Goal: Find contact information: Find contact information

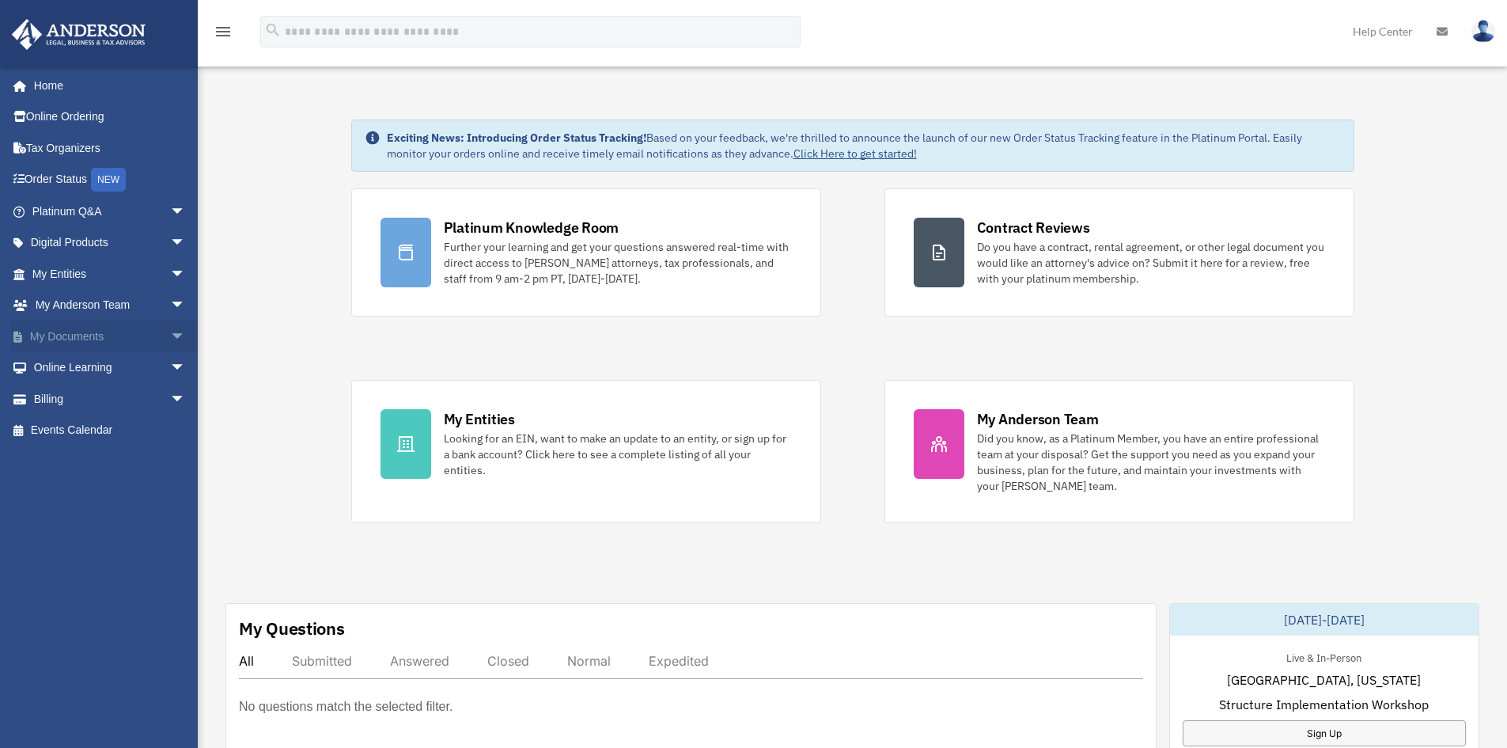
click at [39, 341] on link "My Documents arrow_drop_down" at bounding box center [110, 336] width 199 height 32
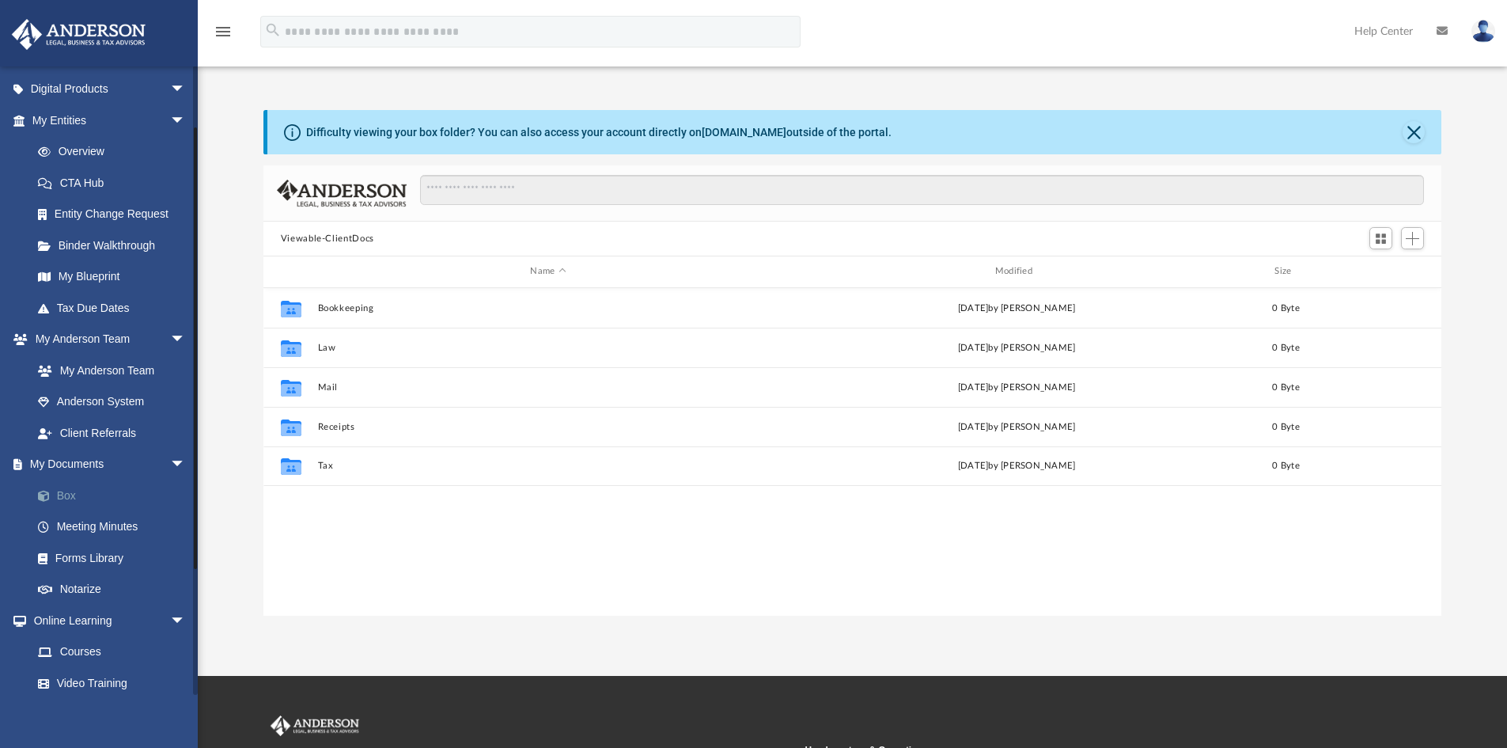
scroll to position [158, 0]
click at [81, 522] on link "Meeting Minutes" at bounding box center [116, 522] width 188 height 32
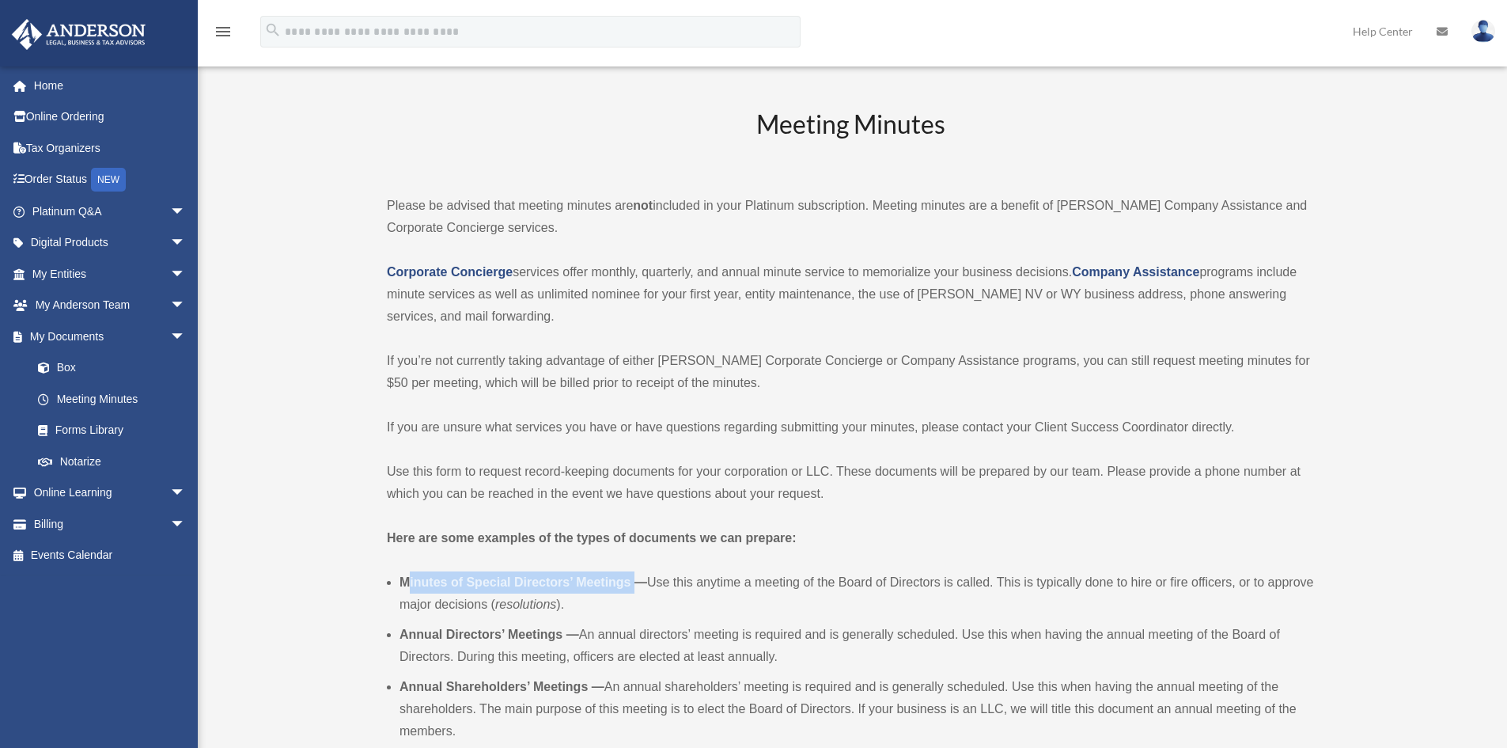
drag, startPoint x: 409, startPoint y: 585, endPoint x: 633, endPoint y: 583, distance: 223.9
click at [633, 583] on b "Minutes of Special Directors’ Meetings —" at bounding box center [524, 581] width 248 height 13
click at [426, 581] on b "Minutes of Special Directors’ Meetings —" at bounding box center [524, 581] width 248 height 13
drag, startPoint x: 403, startPoint y: 581, endPoint x: 630, endPoint y: 582, distance: 227.1
click at [630, 582] on b "Minutes of Special Directors’ Meetings —" at bounding box center [524, 581] width 248 height 13
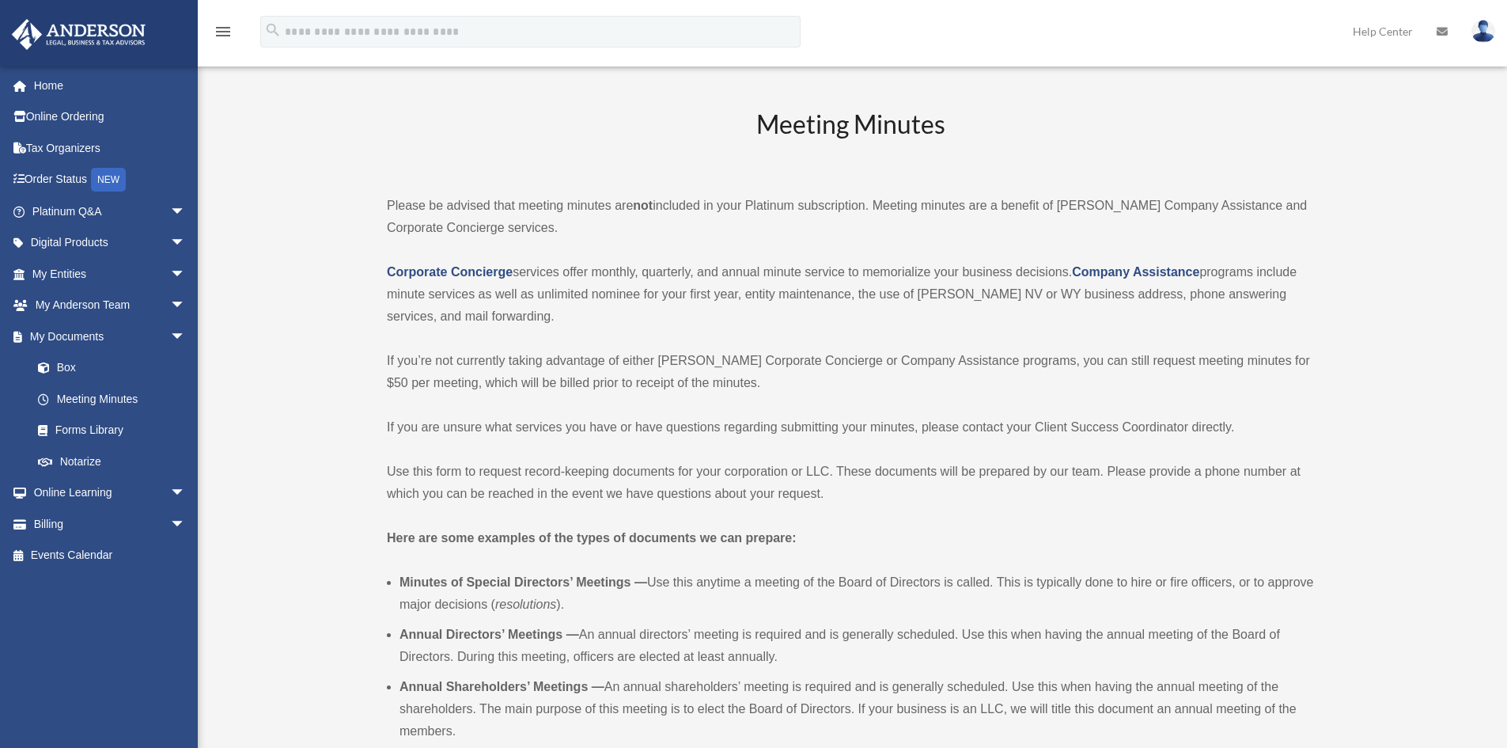
click at [669, 580] on li "Minutes of Special Directors’ Meetings — Use this anytime a meeting of the Boar…" at bounding box center [857, 593] width 915 height 44
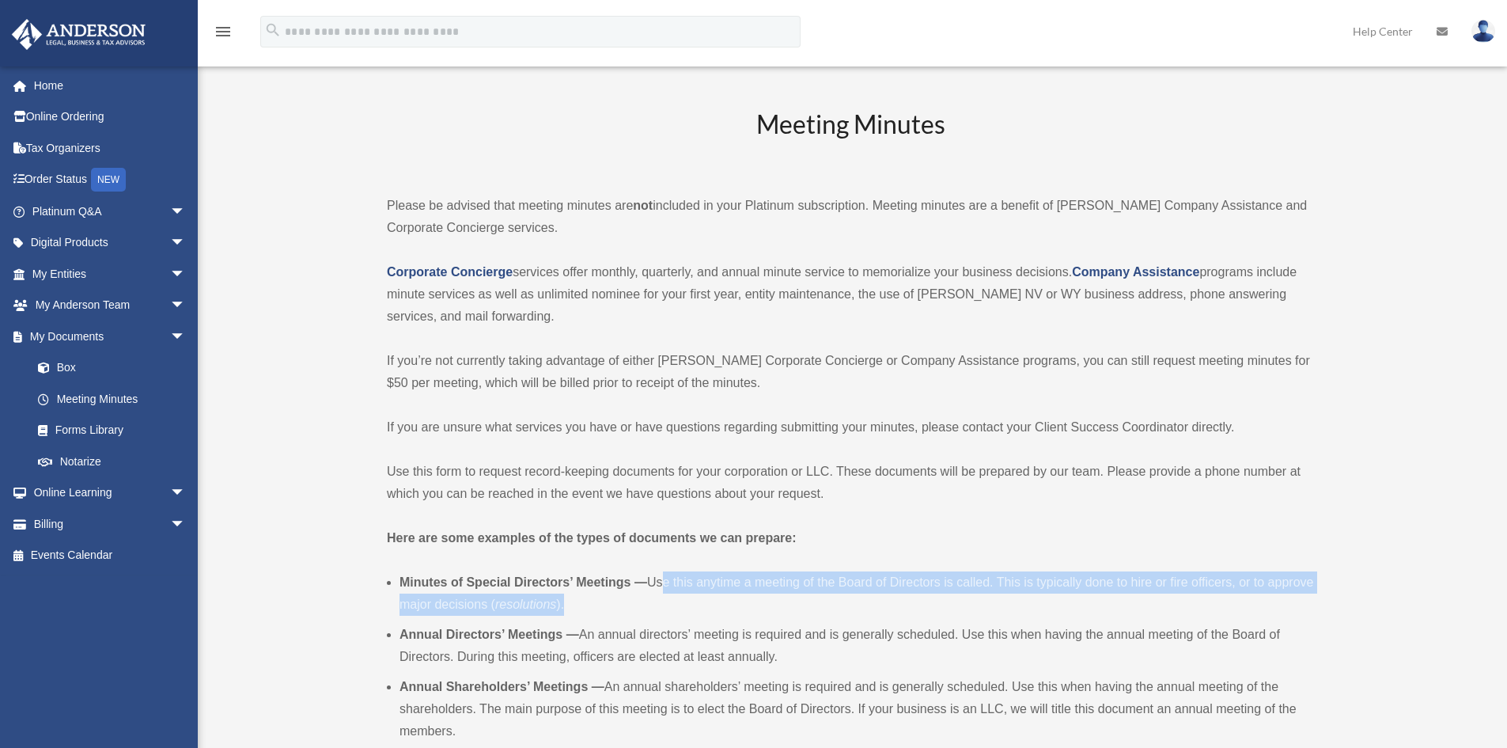
drag, startPoint x: 656, startPoint y: 579, endPoint x: 666, endPoint y: 610, distance: 32.5
click at [666, 610] on li "Minutes of Special Directors’ Meetings — Use this anytime a meeting of the Boar…" at bounding box center [857, 593] width 915 height 44
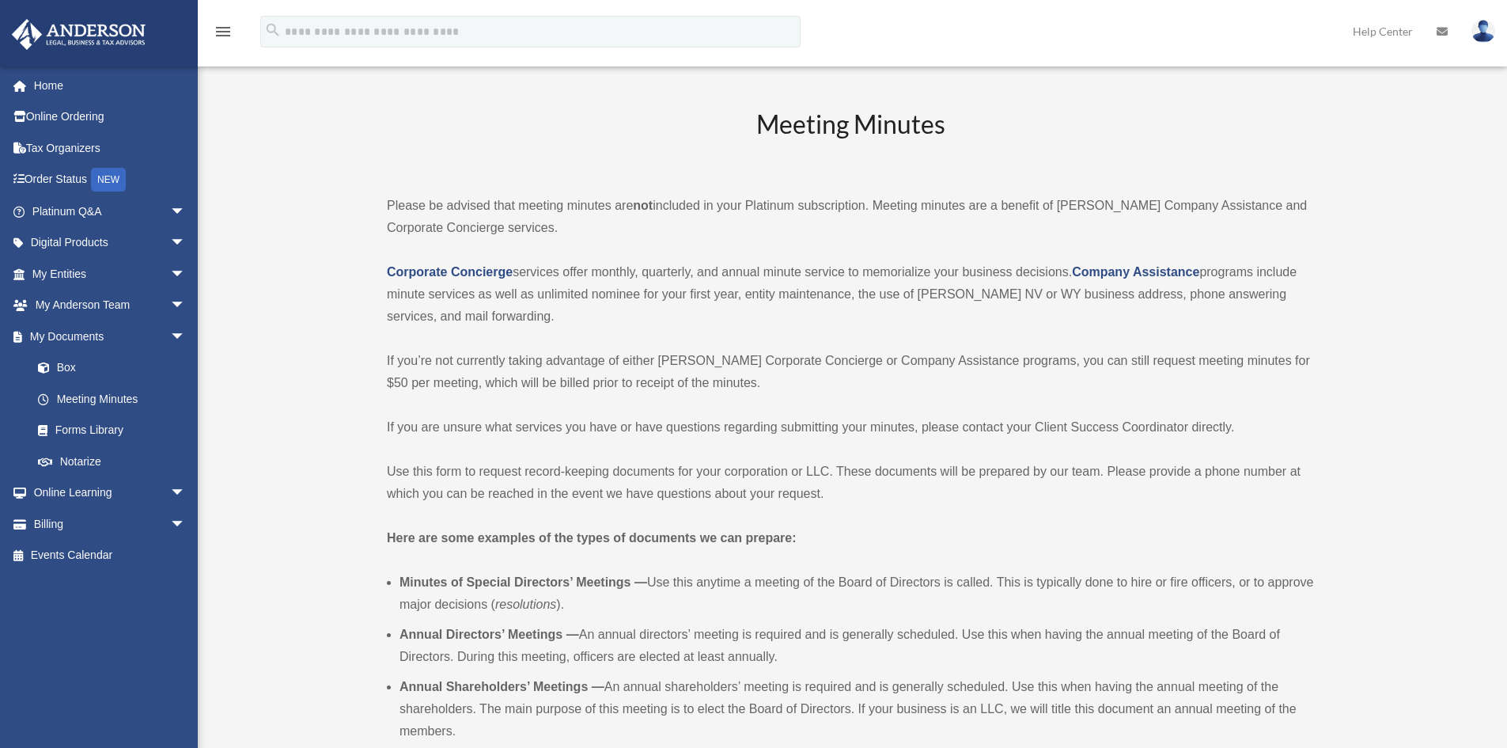
click at [0, 672] on div "jsgravatt@gmail.com Sign Out jsgravatt@gmail.com Home Online Ordering Tax Organ…" at bounding box center [105, 380] width 210 height 629
click at [0, 635] on div "jsgravatt@gmail.com Sign Out jsgravatt@gmail.com Home Online Ordering Tax Organ…" at bounding box center [105, 380] width 210 height 629
click at [80, 309] on link "My [PERSON_NAME] Team arrow_drop_down" at bounding box center [110, 306] width 199 height 32
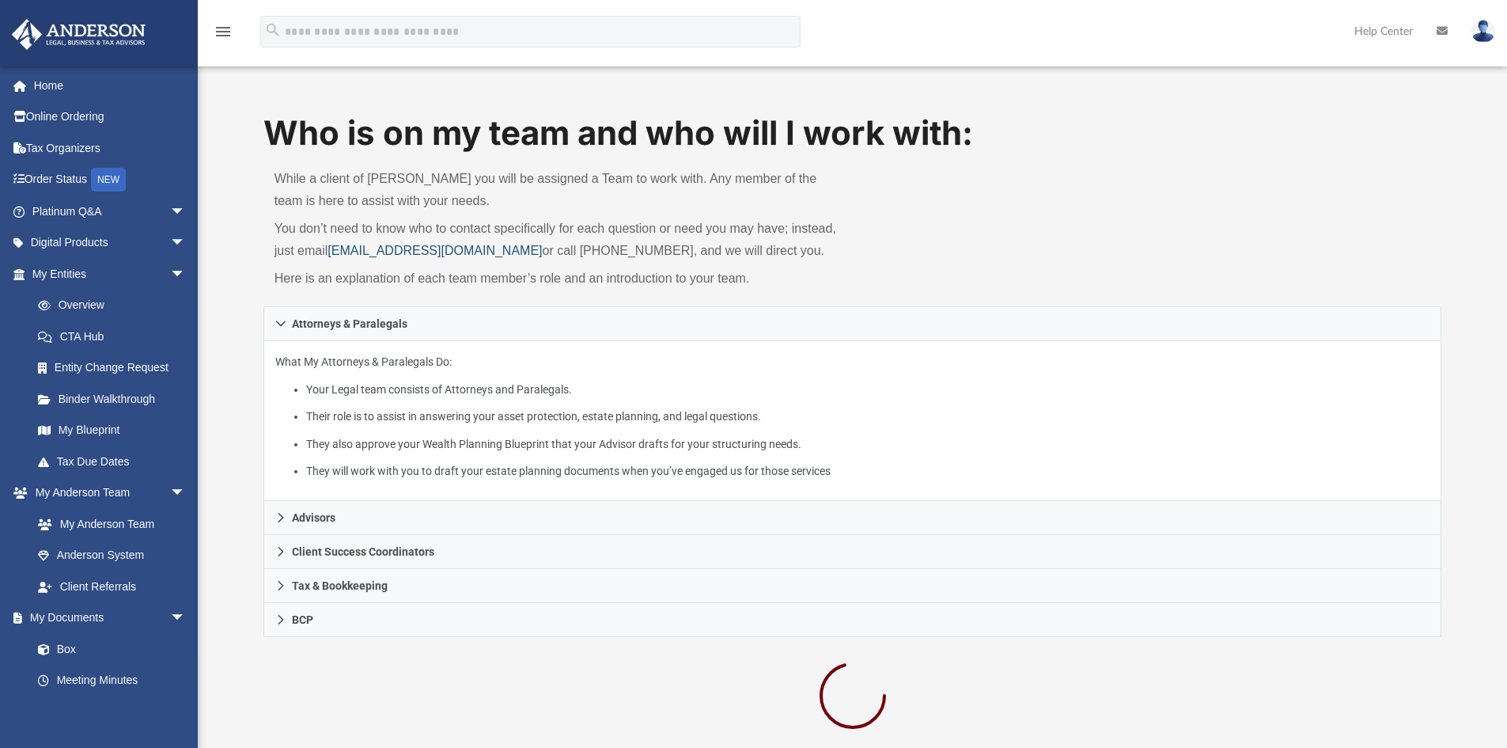
click at [345, 250] on link "[EMAIL_ADDRESS][DOMAIN_NAME]" at bounding box center [435, 250] width 214 height 13
click at [361, 248] on link "myteam@andersonadvisors.com" at bounding box center [435, 250] width 214 height 13
drag, startPoint x: 328, startPoint y: 253, endPoint x: 471, endPoint y: 263, distance: 143.5
click at [508, 256] on p "You don’t need to know who to contact specifically for each question or need yo…" at bounding box center [558, 240] width 567 height 44
click at [430, 282] on p "Here is an explanation of each team member’s role and an introduction to your t…" at bounding box center [558, 278] width 567 height 22
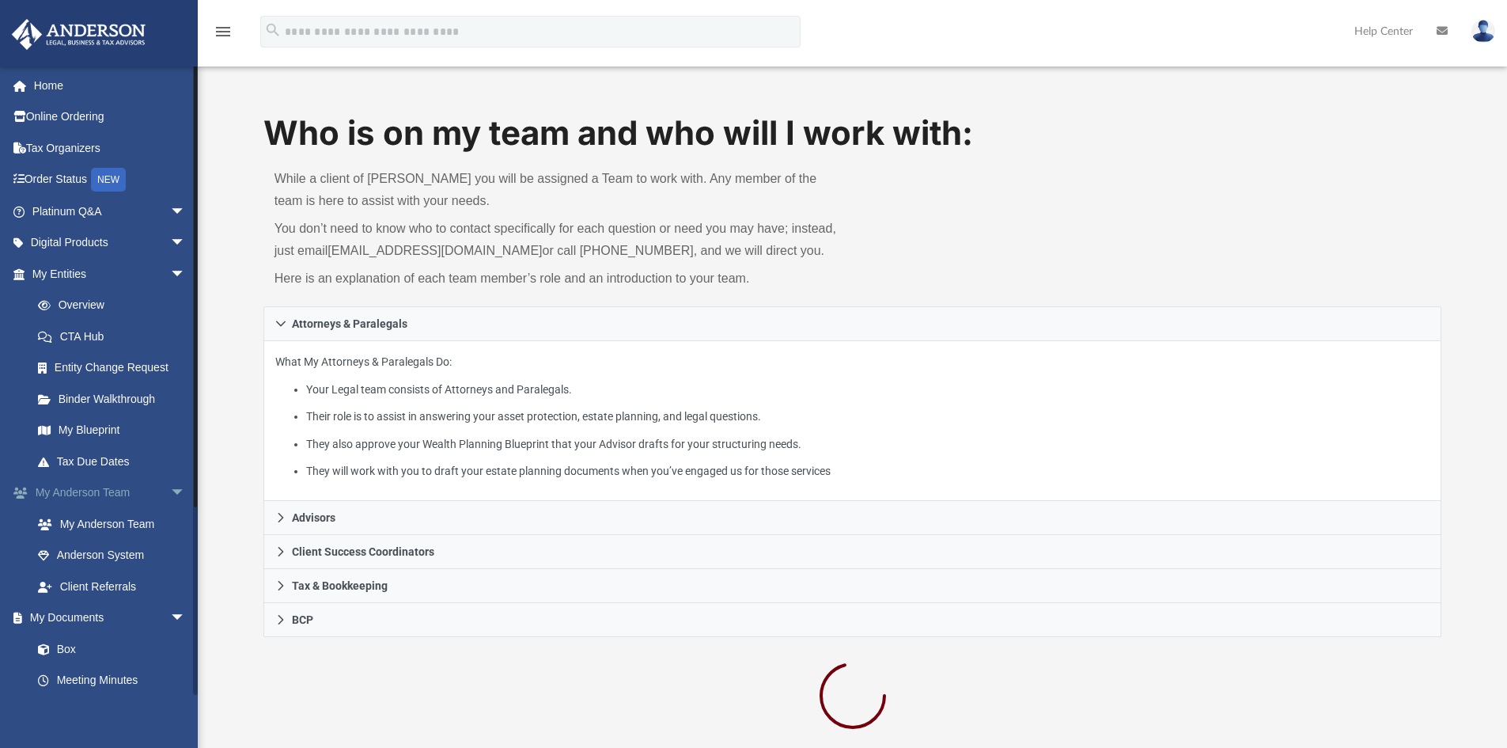
click at [170, 493] on span "arrow_drop_down" at bounding box center [186, 493] width 32 height 32
click at [170, 493] on span "arrow_drop_up" at bounding box center [186, 493] width 32 height 32
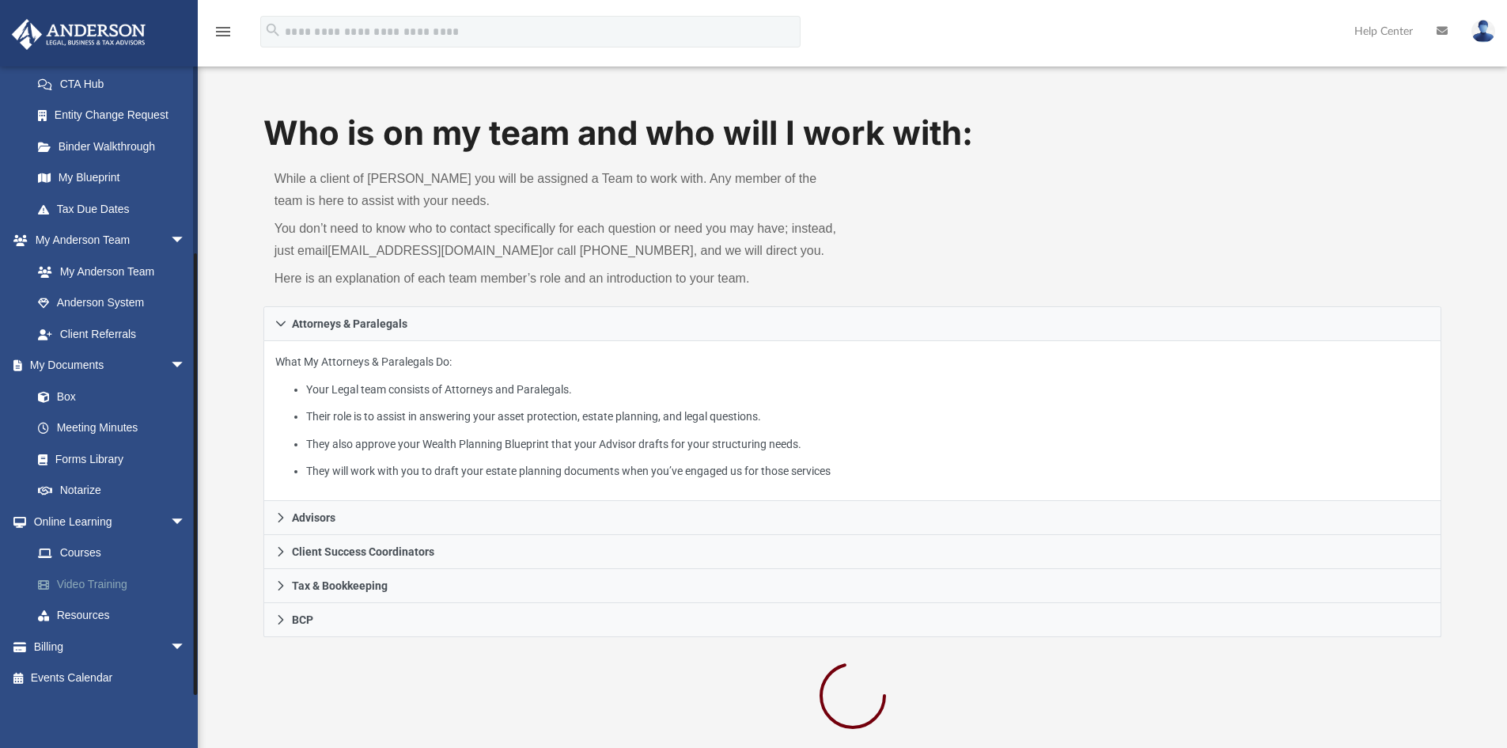
scroll to position [255, 0]
click at [170, 646] on span "arrow_drop_down" at bounding box center [186, 644] width 32 height 32
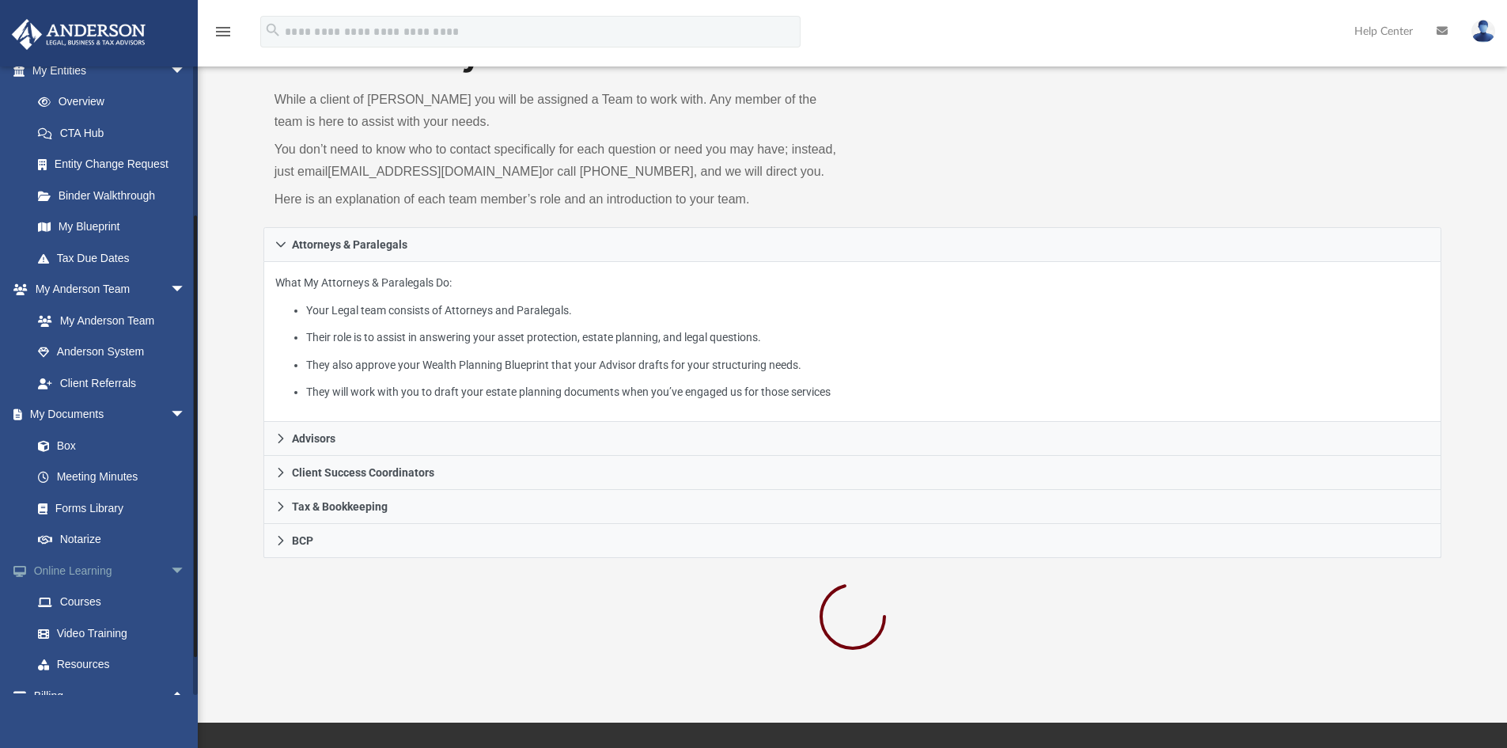
scroll to position [191, 0]
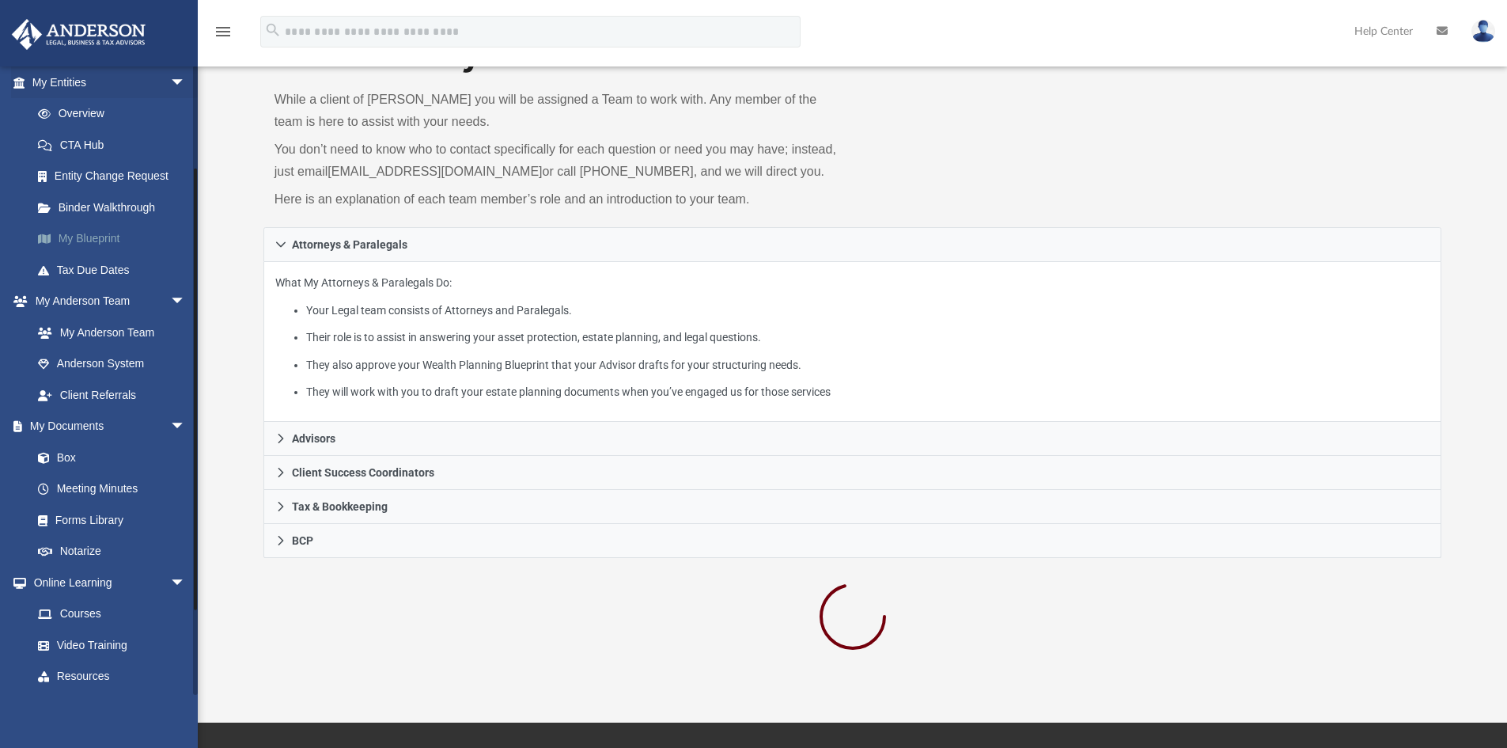
click at [81, 237] on link "My Blueprint" at bounding box center [116, 239] width 188 height 32
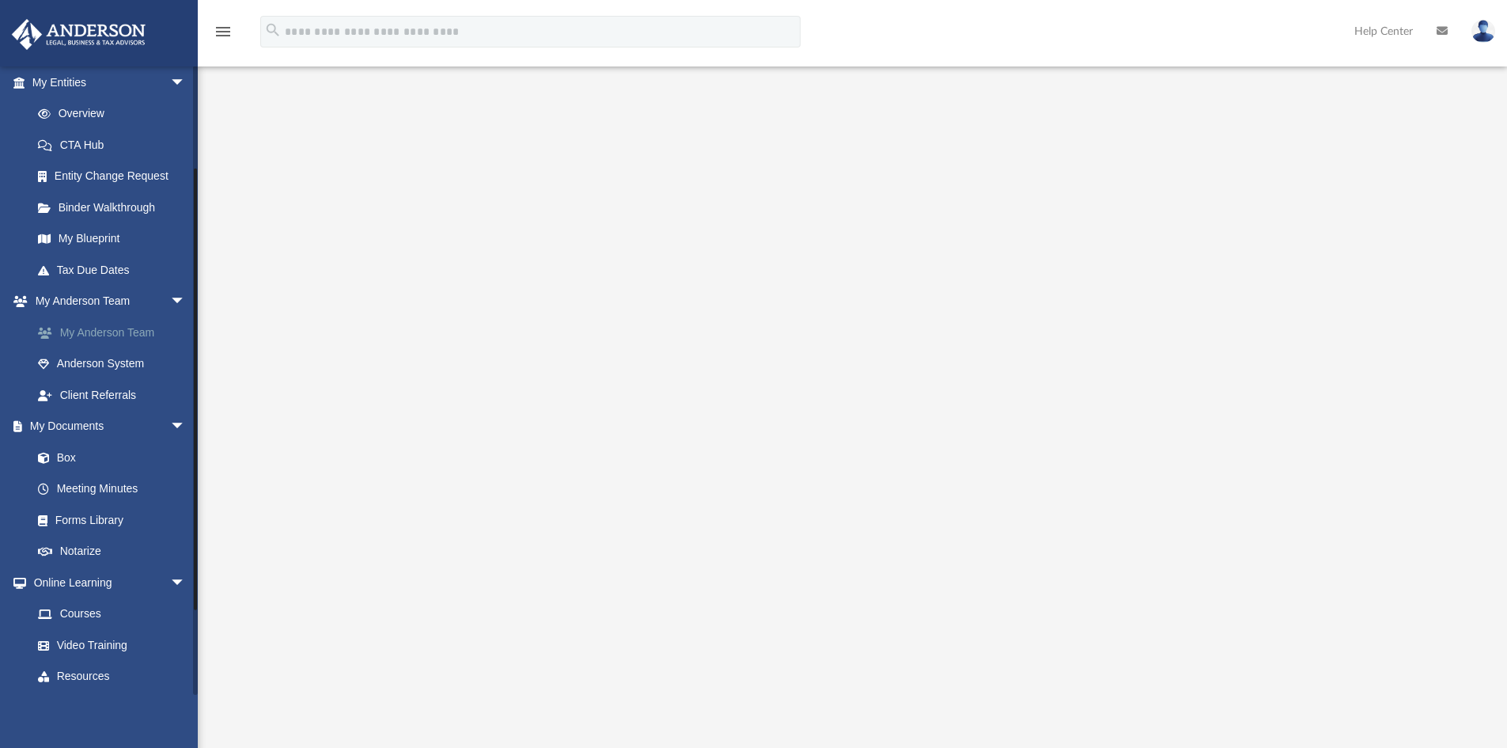
click at [129, 336] on link "My Anderson Team" at bounding box center [116, 332] width 188 height 32
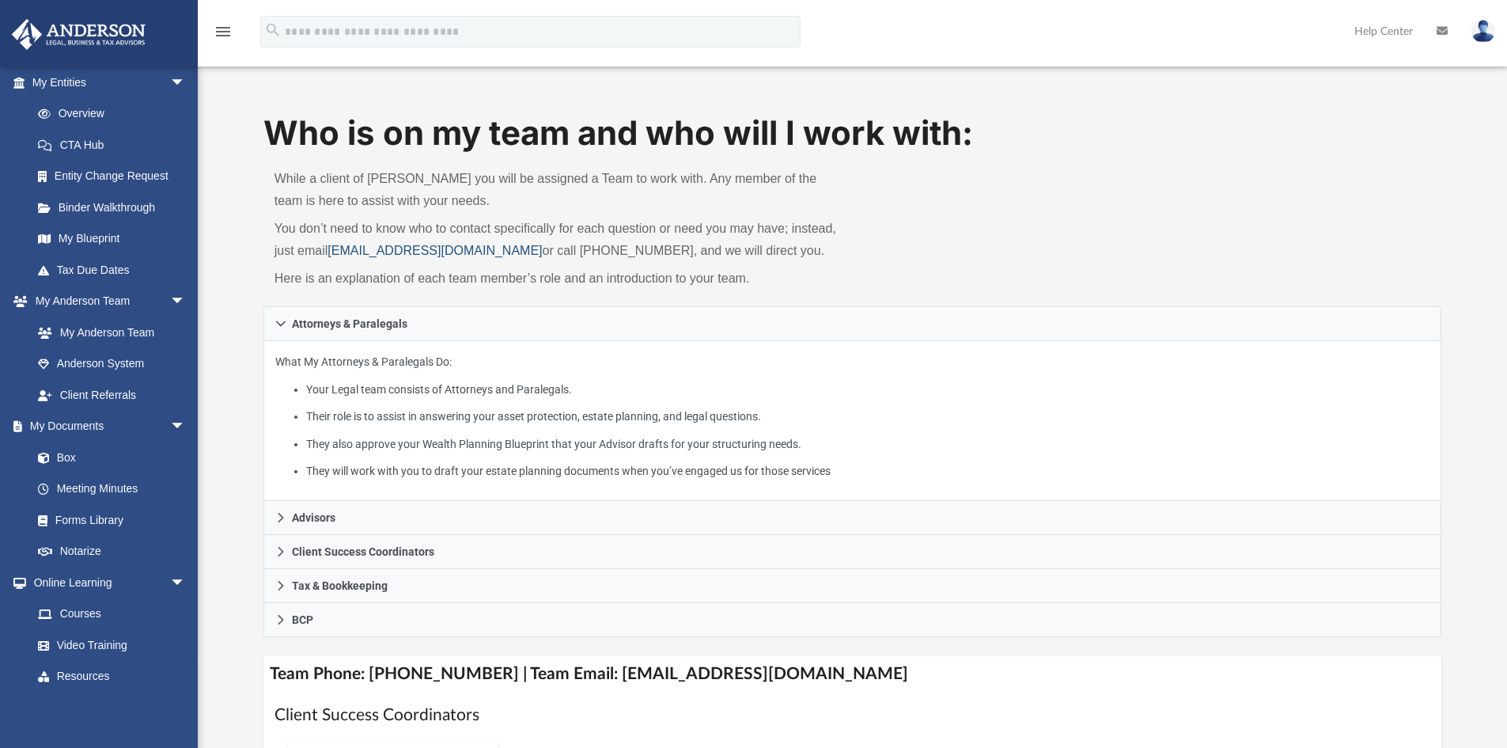
click at [409, 254] on link "myteam@andersonadvisors.com" at bounding box center [435, 250] width 214 height 13
click at [332, 251] on link "myteam@andersonadvisors.com" at bounding box center [435, 250] width 214 height 13
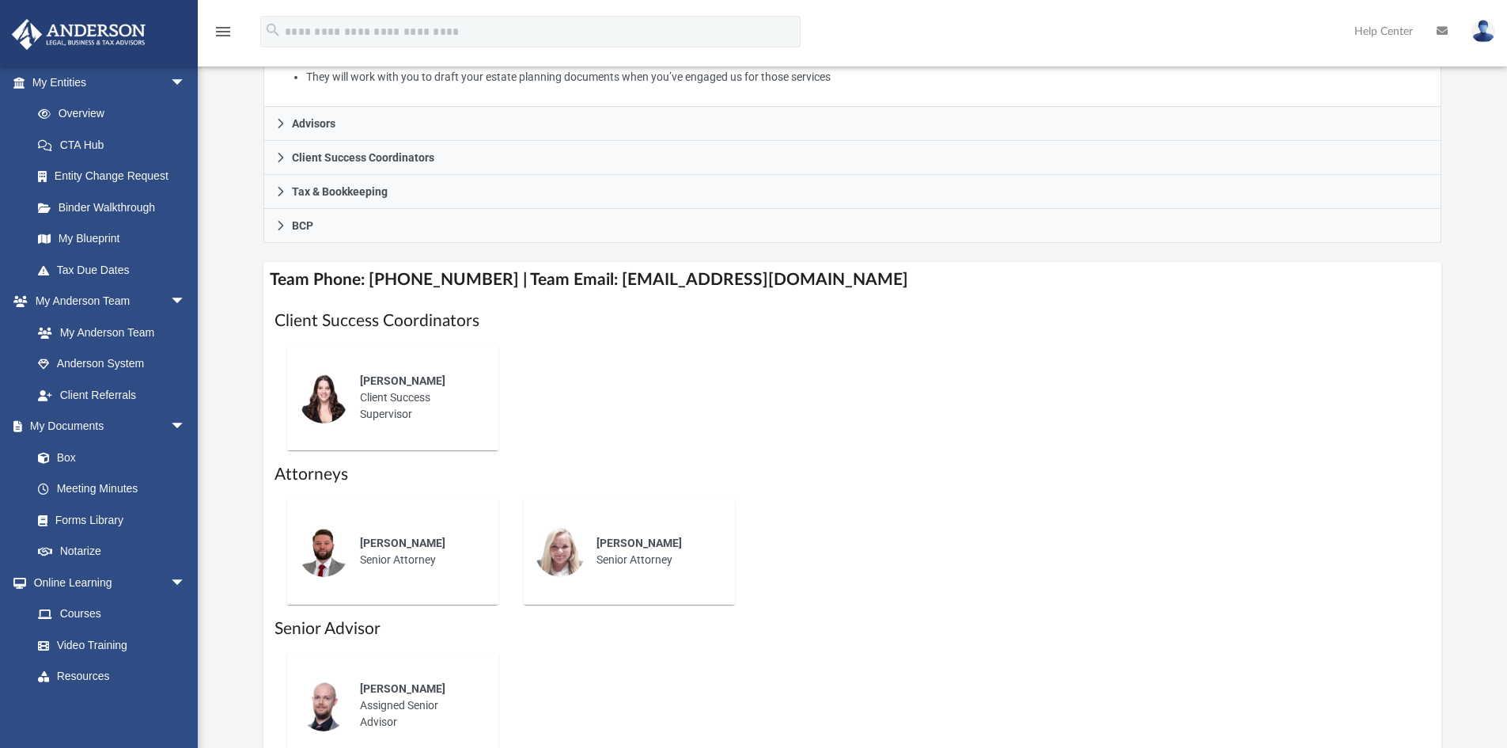
scroll to position [396, 0]
drag, startPoint x: 591, startPoint y: 280, endPoint x: 832, endPoint y: 286, distance: 240.6
click at [832, 286] on h4 "Team Phone: (725) 201-7371 | Team Email: myteam@andersonadvisors.com" at bounding box center [852, 278] width 1179 height 36
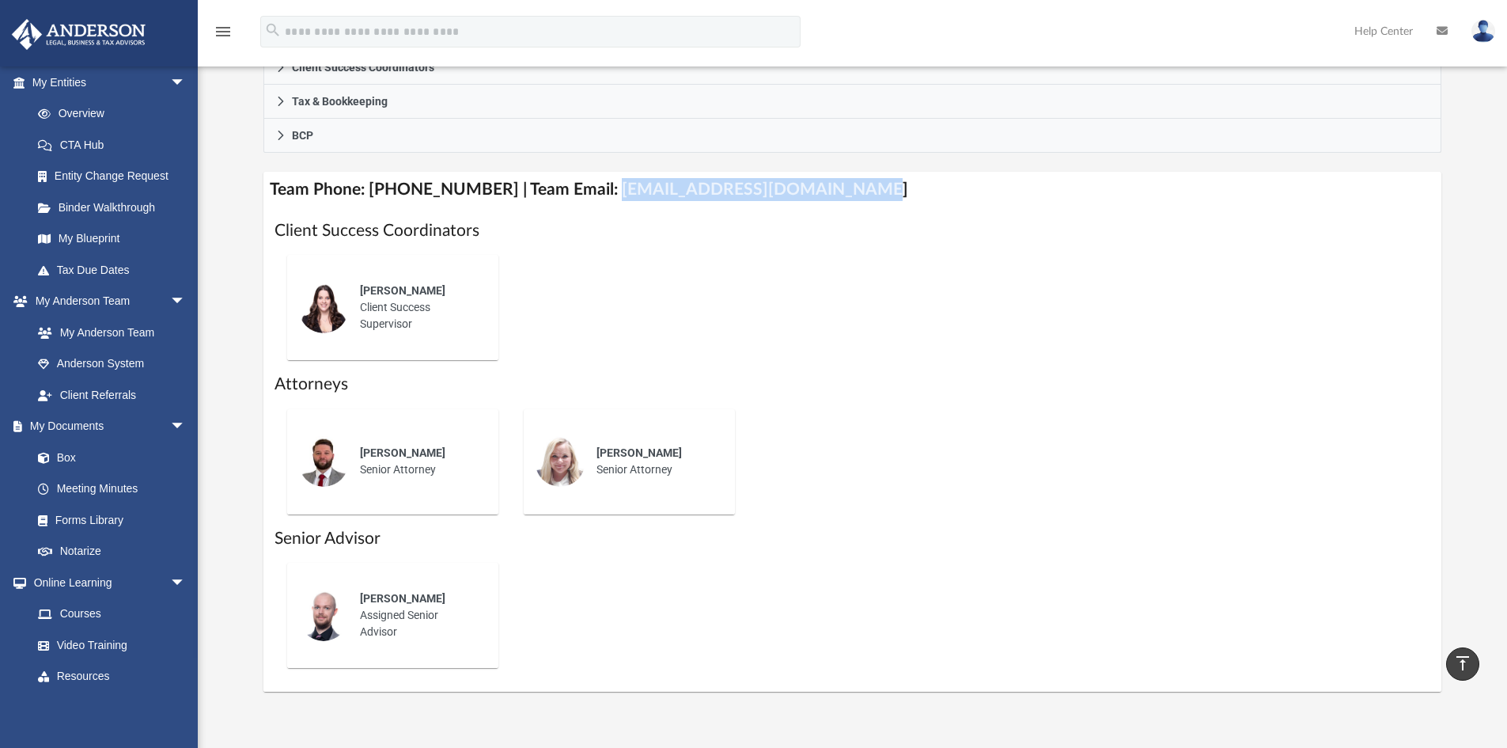
scroll to position [455, 0]
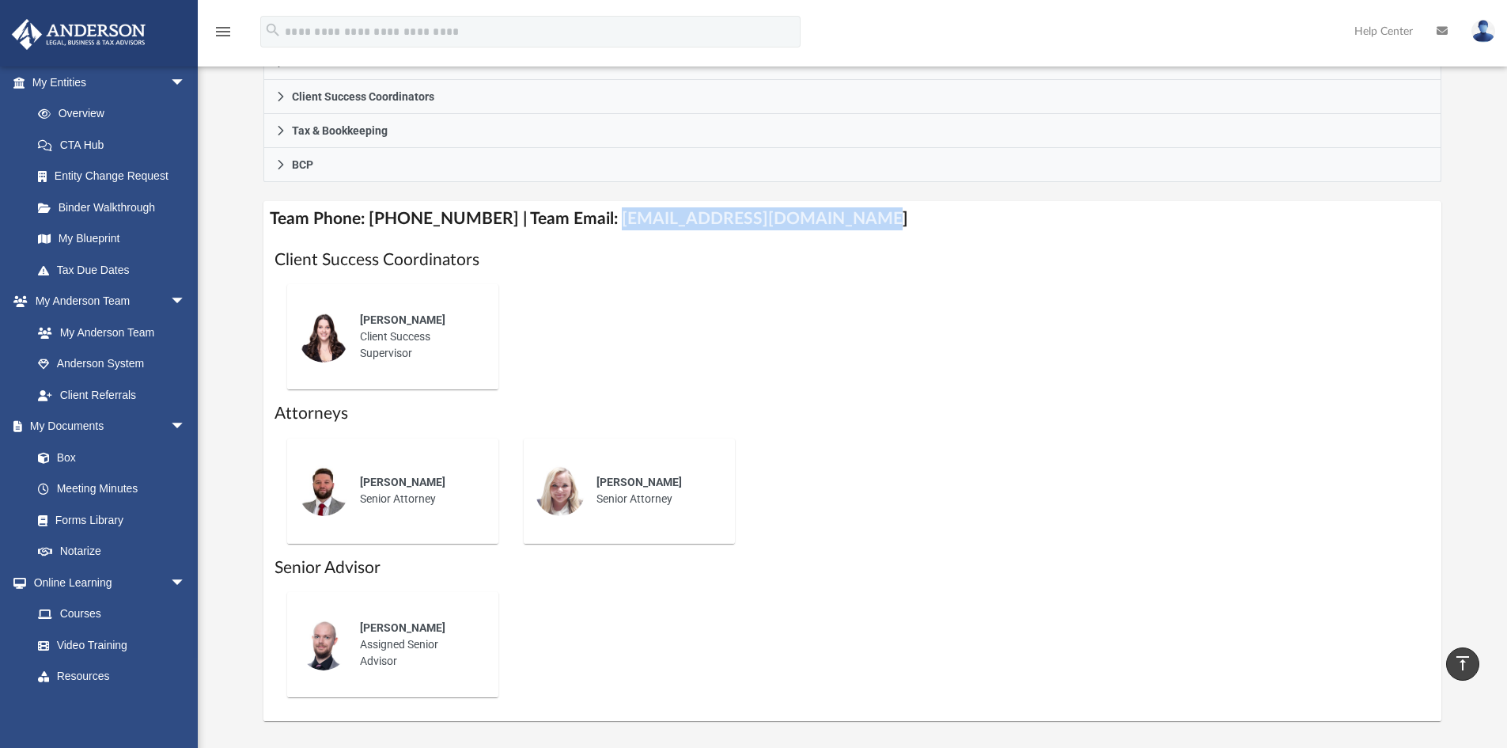
copy h4 "myteam@andersonadvisors.com"
